Goal: Transaction & Acquisition: Obtain resource

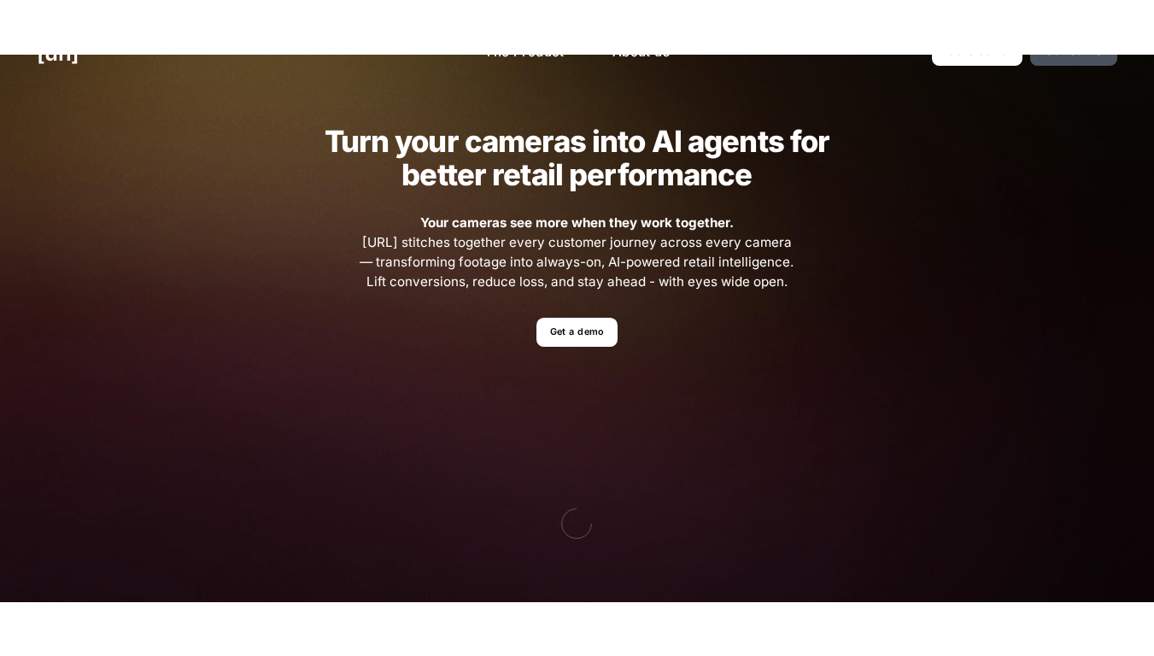
scroll to position [41, 0]
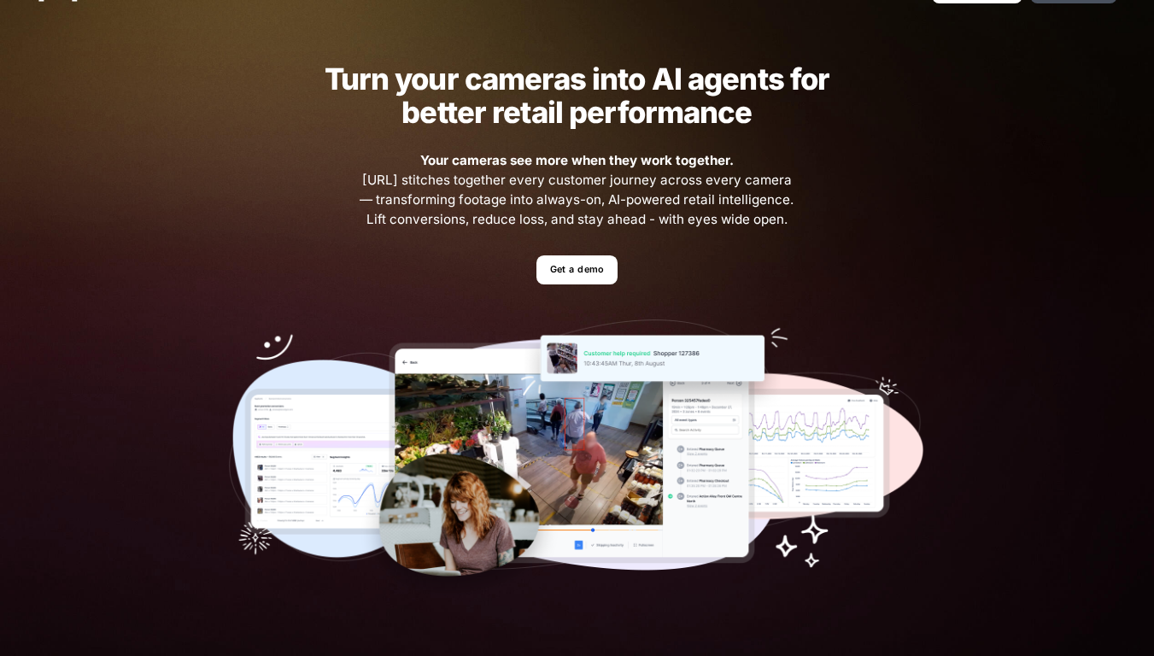
click at [645, 271] on ul "Get a demo" at bounding box center [577, 270] width 696 height 30
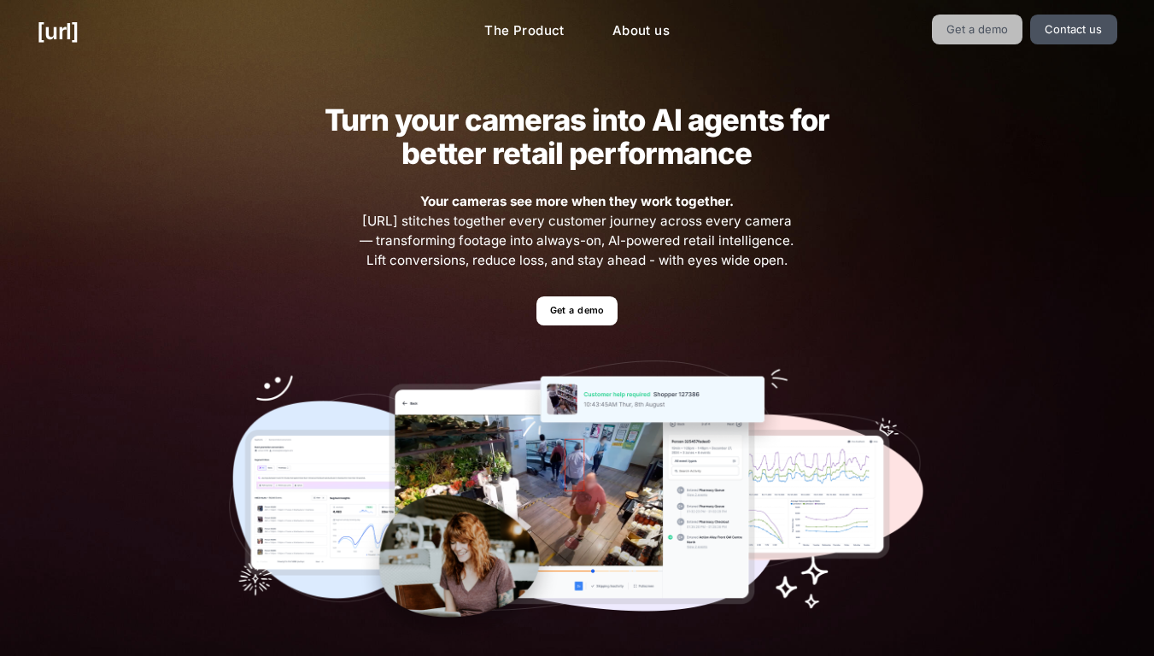
click at [1000, 26] on link "Get a demo" at bounding box center [977, 30] width 91 height 30
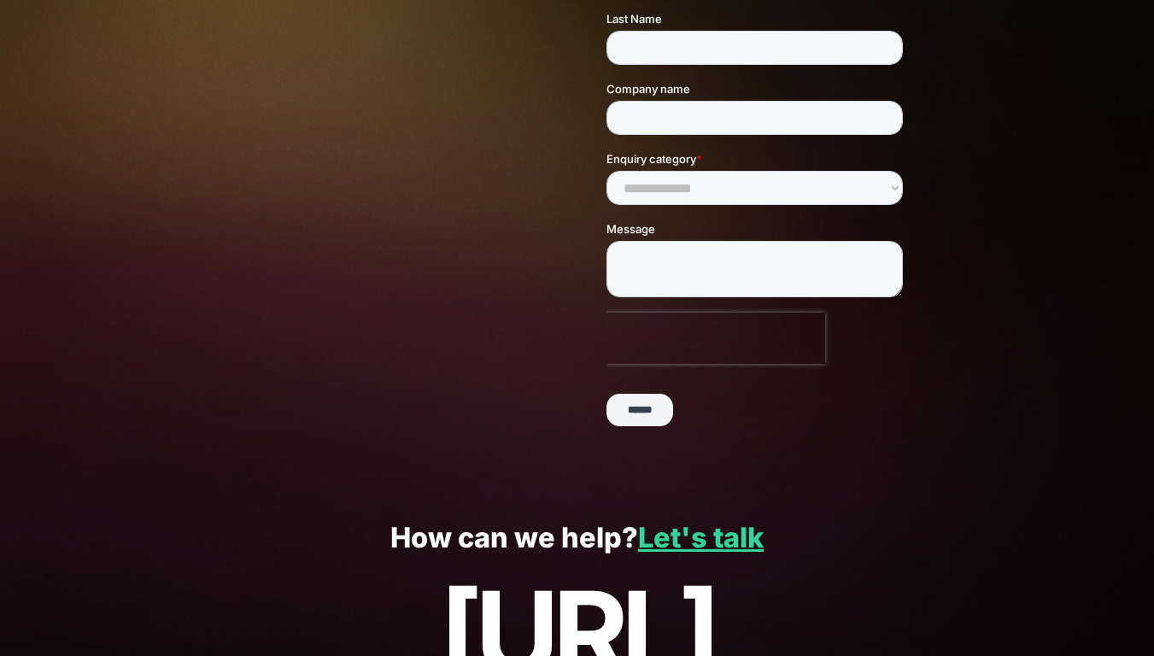
scroll to position [369, 0]
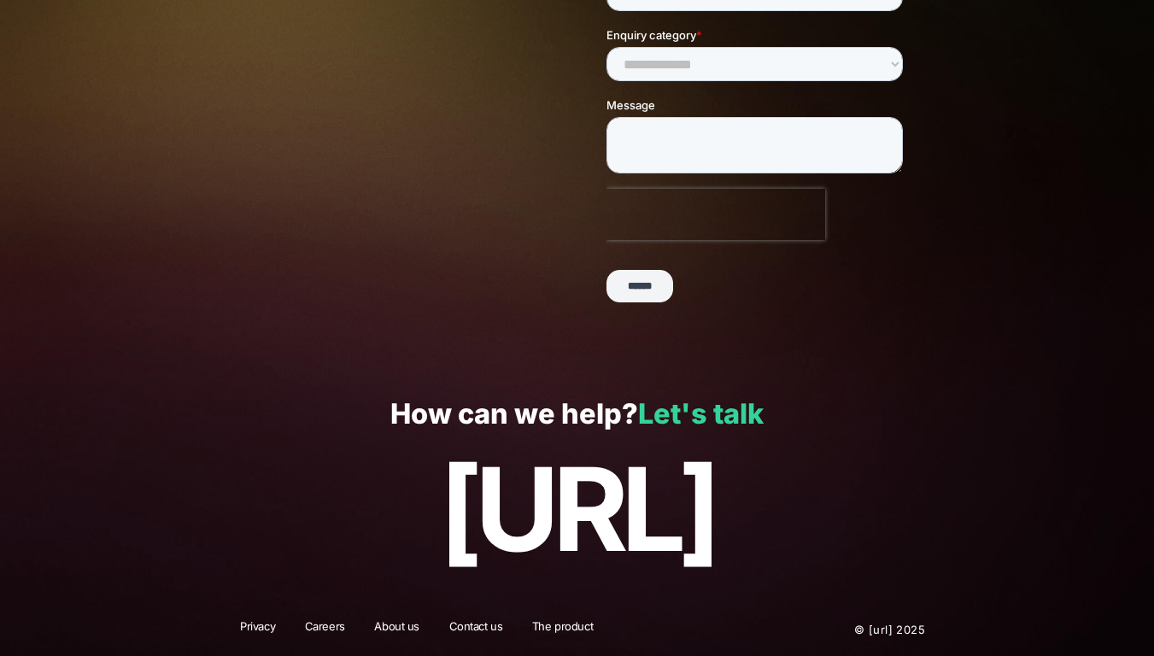
click at [719, 418] on link "Let's talk" at bounding box center [701, 413] width 126 height 33
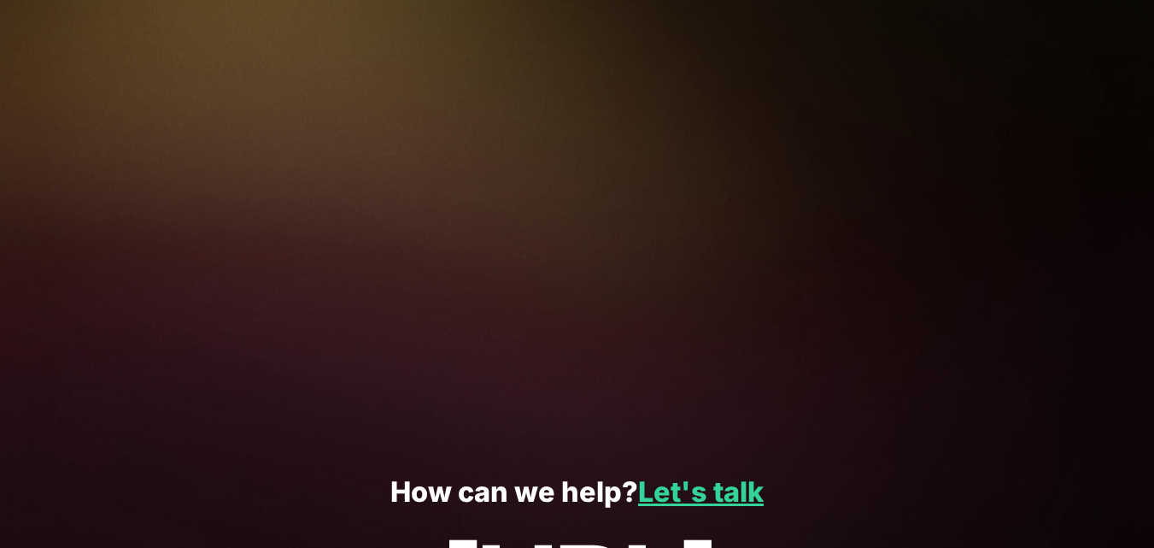
scroll to position [477, 0]
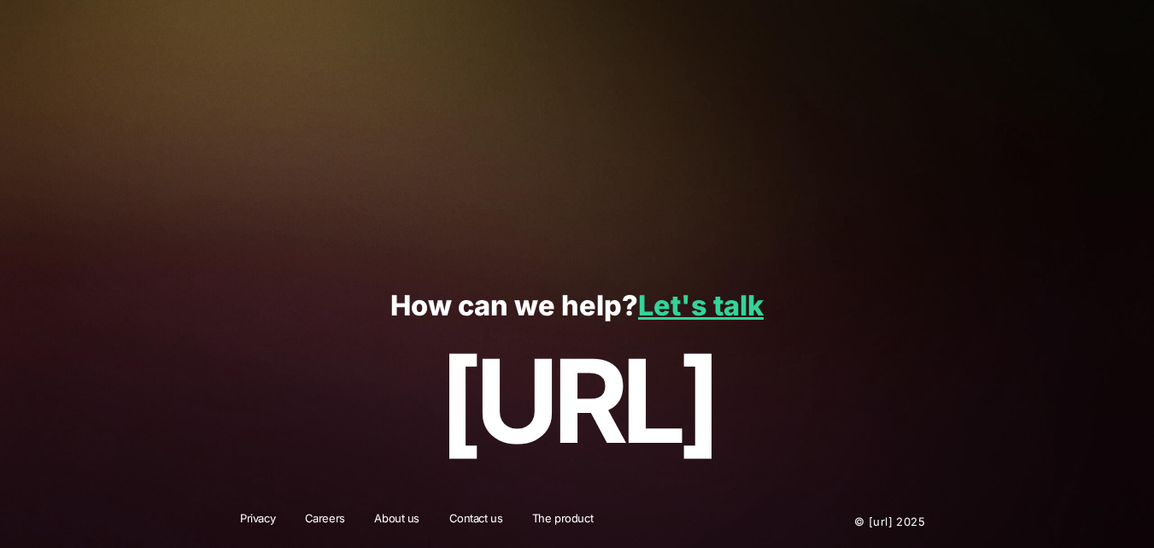
click at [559, 407] on p "[URL]" at bounding box center [577, 402] width 1080 height 130
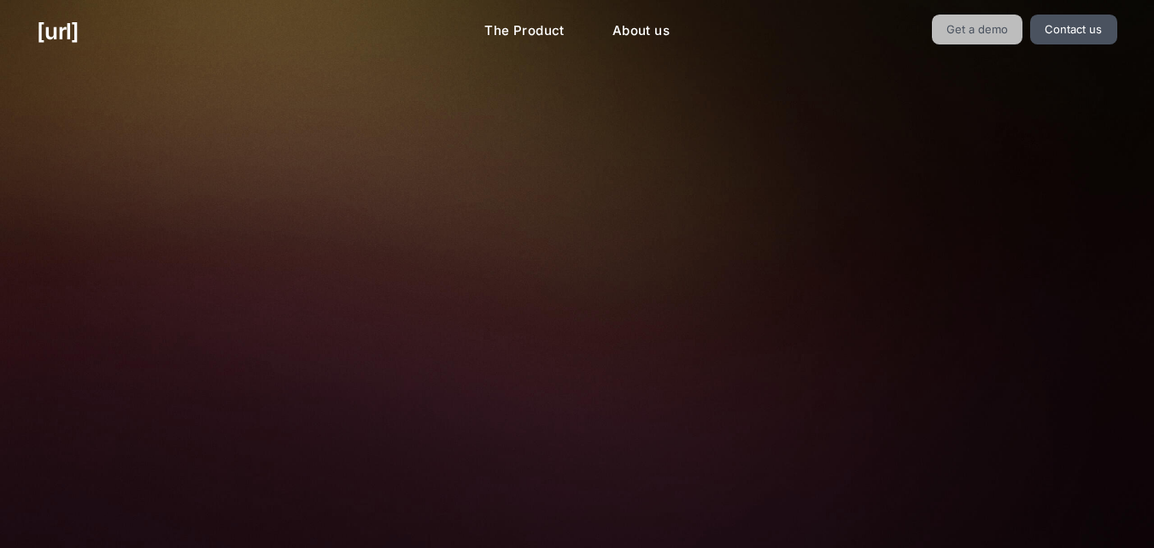
click at [984, 34] on link "Get a demo" at bounding box center [977, 30] width 91 height 30
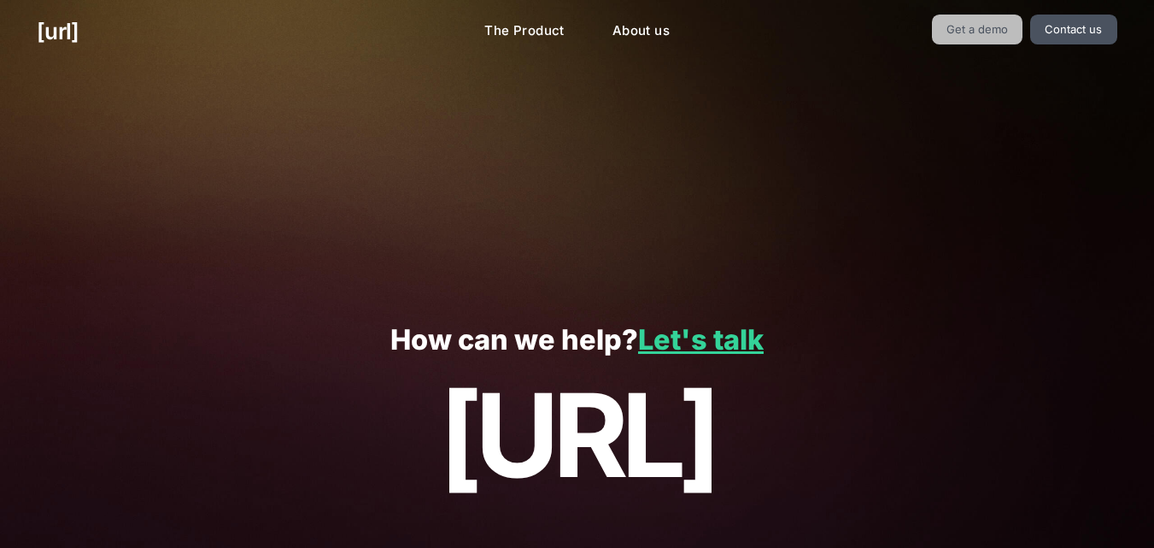
click at [984, 34] on link "Get a demo" at bounding box center [977, 30] width 91 height 30
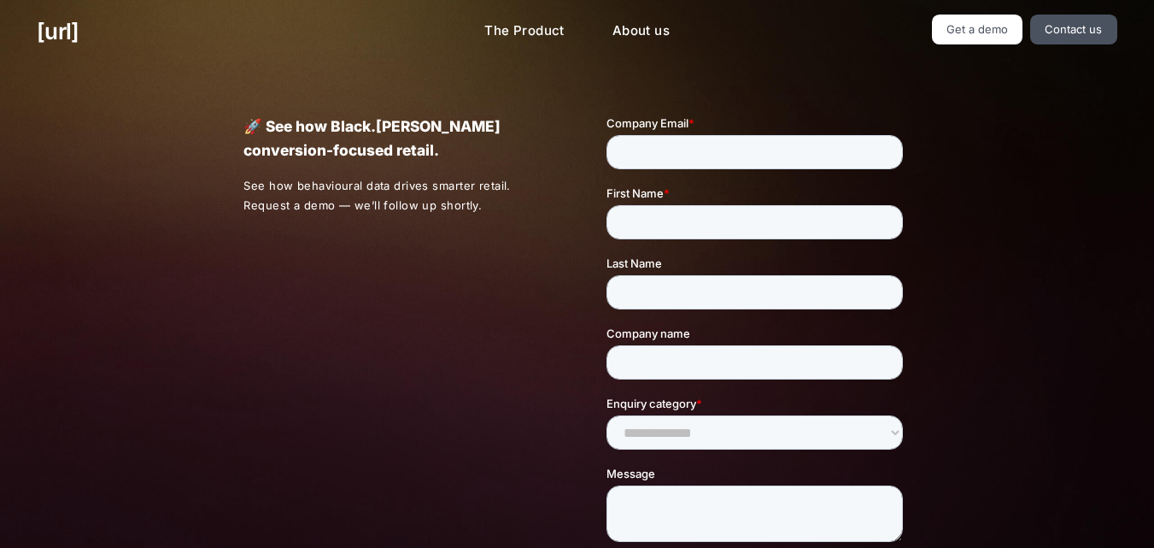
click at [216, 362] on div "🚀 See how Black.[PERSON_NAME] conversion-focused retail. See how behavioural da…" at bounding box center [577, 400] width 741 height 674
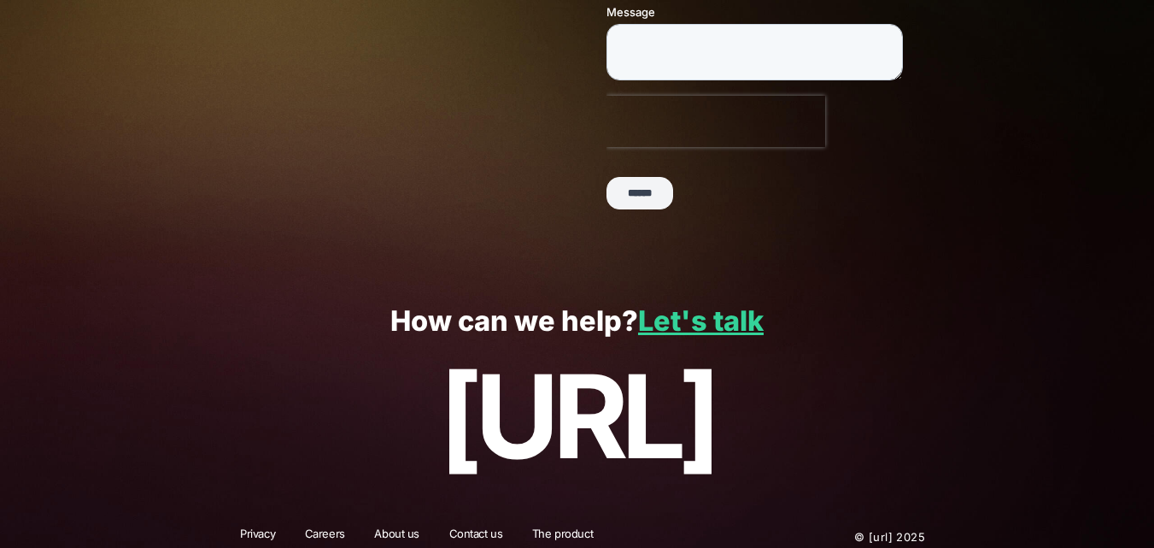
scroll to position [460, 0]
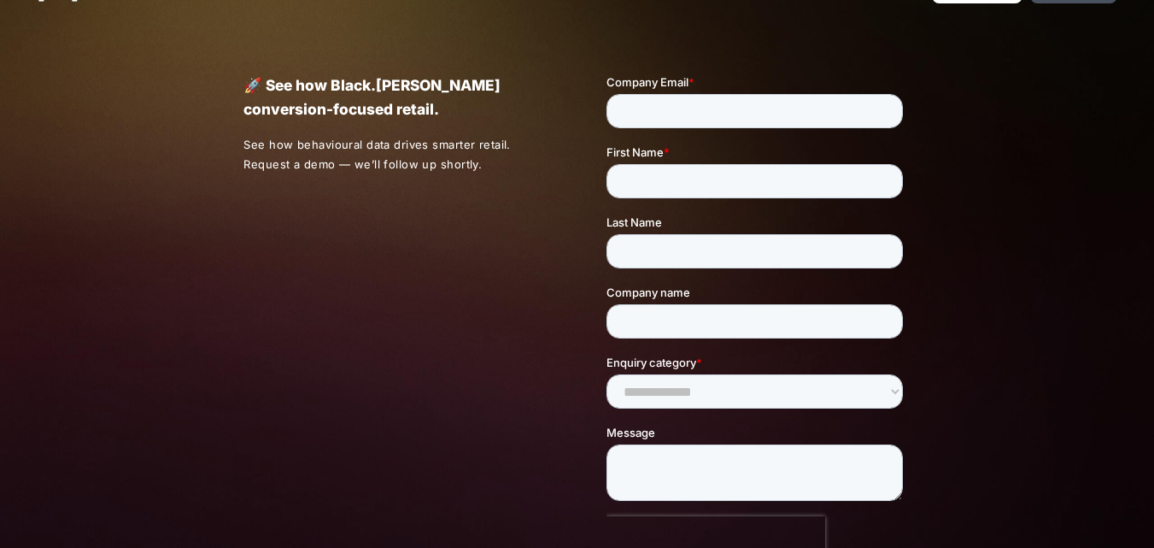
scroll to position [43, 0]
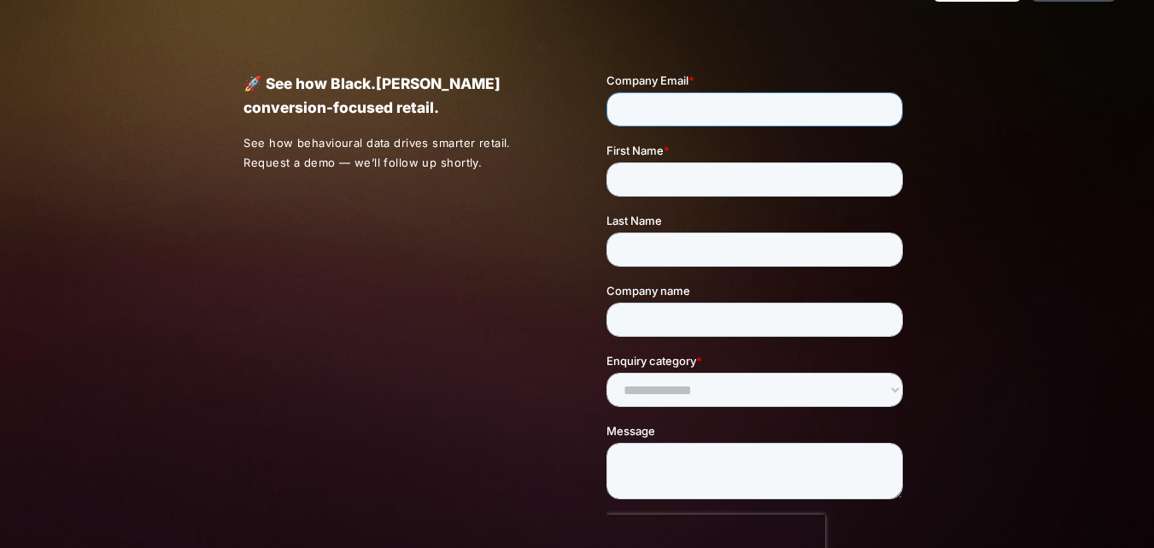
click at [753, 117] on input "Company Email *" at bounding box center [754, 109] width 296 height 34
type input "*"
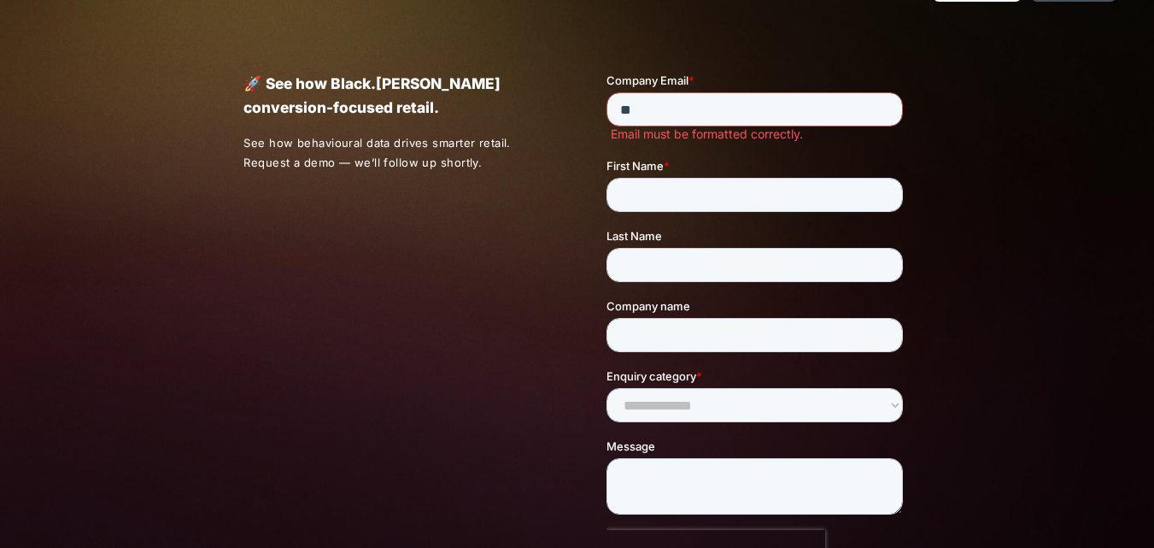
type input "*"
